Goal: Information Seeking & Learning: Understand process/instructions

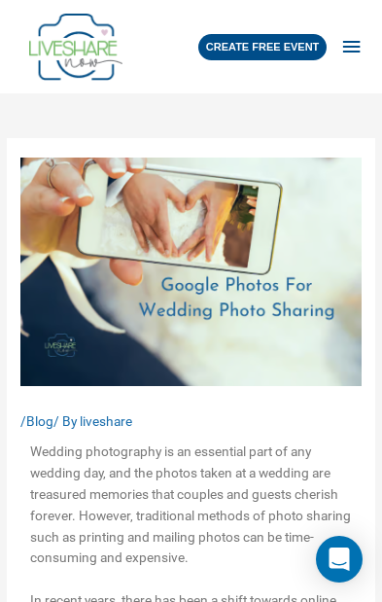
click at [289, 48] on div "CREATE FREE EVENT" at bounding box center [262, 47] width 129 height 26
click at [354, 55] on span "button" at bounding box center [351, 48] width 22 height 50
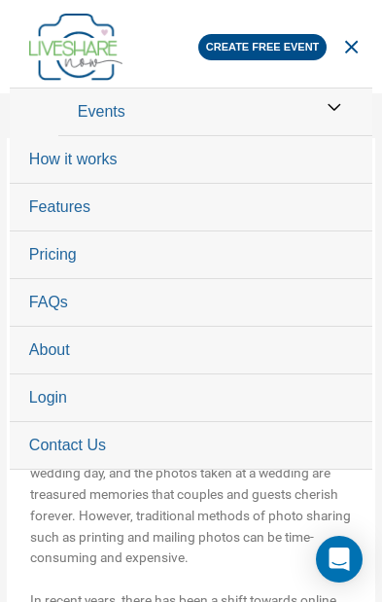
click at [54, 261] on link "Pricing" at bounding box center [191, 256] width 363 height 48
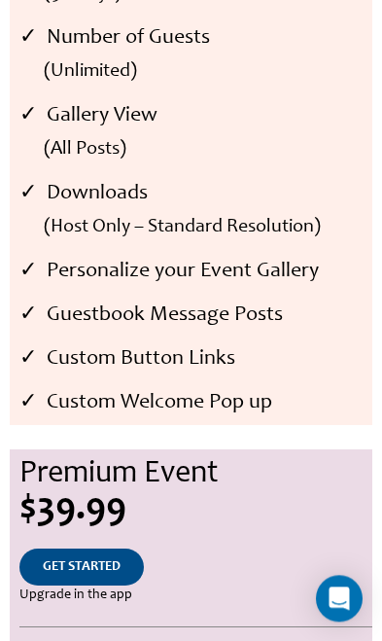
scroll to position [1506, 0]
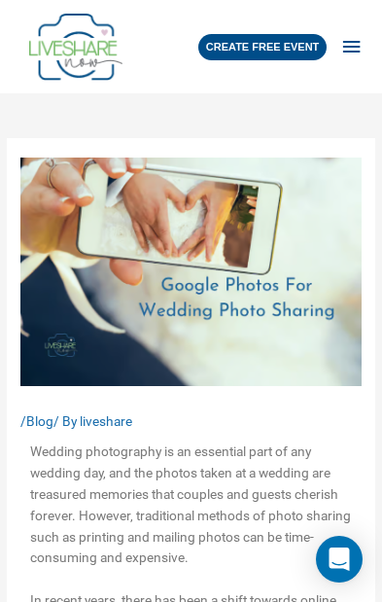
click at [352, 41] on span "button" at bounding box center [351, 48] width 22 height 50
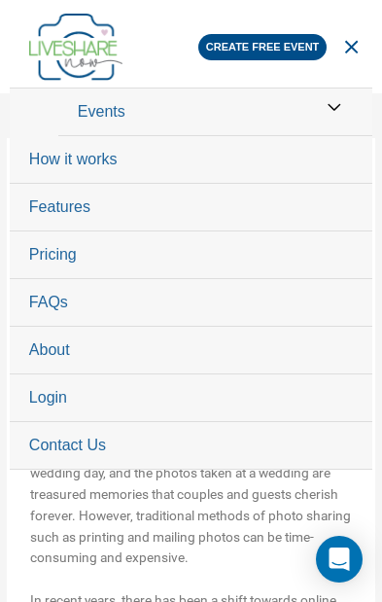
click at [54, 260] on link "Pricing" at bounding box center [191, 256] width 363 height 48
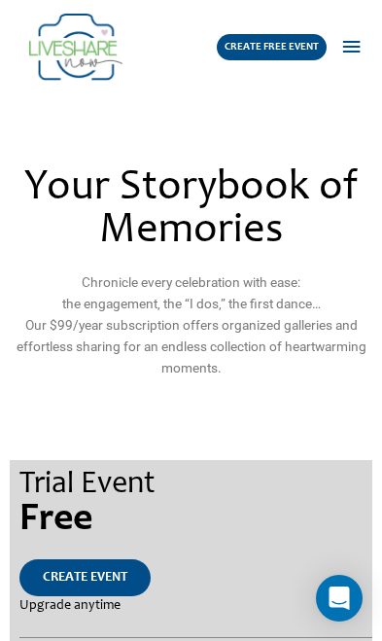
click at [345, 55] on span "button" at bounding box center [351, 48] width 22 height 50
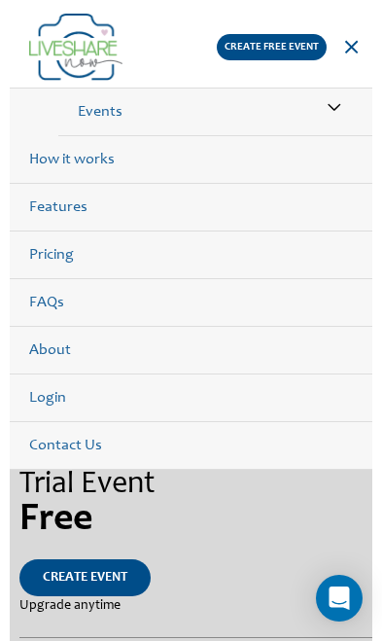
click at [359, 49] on span "button" at bounding box center [351, 48] width 22 height 50
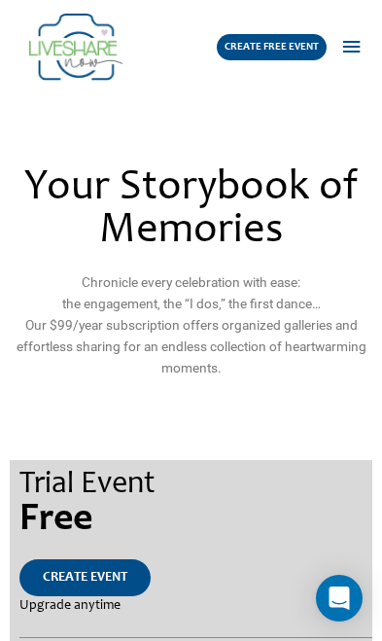
click at [353, 44] on span "button" at bounding box center [351, 48] width 22 height 50
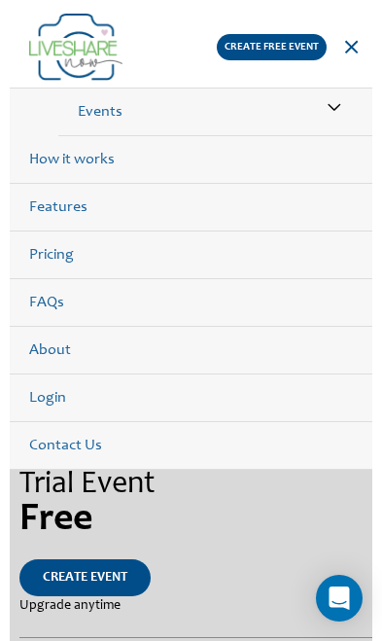
click at [341, 48] on span "button" at bounding box center [351, 48] width 22 height 50
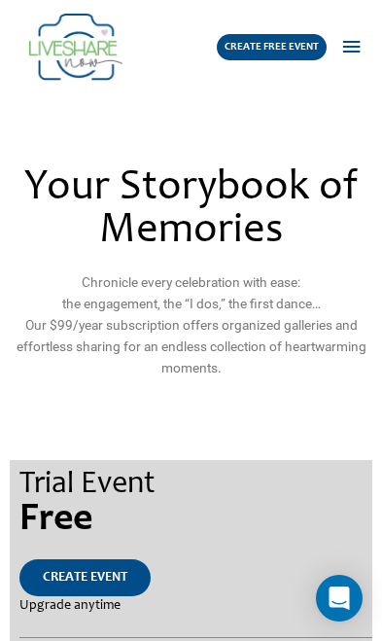
click at [353, 42] on span "button" at bounding box center [351, 48] width 22 height 50
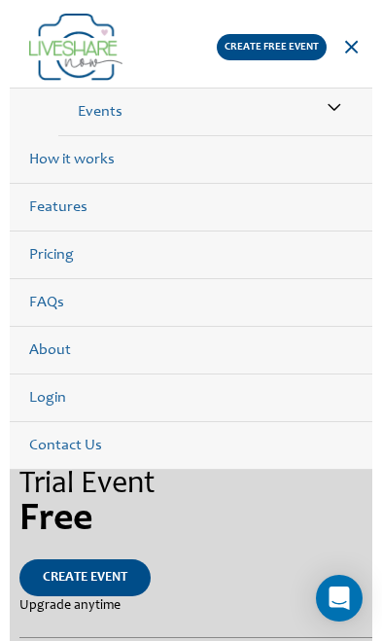
click at [46, 161] on link "How it works" at bounding box center [191, 160] width 363 height 48
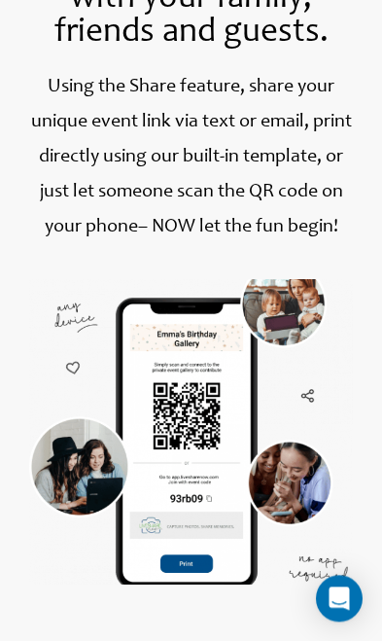
scroll to position [1454, 0]
